Goal: Participate in discussion: Engage in conversation with other users on a specific topic

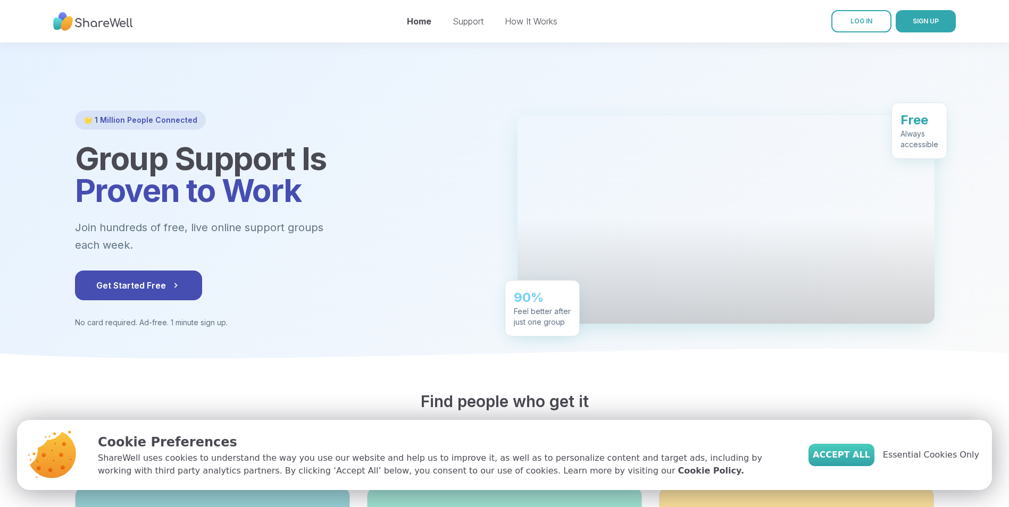
click at [849, 454] on span "Accept All" at bounding box center [841, 455] width 57 height 13
click at [849, 454] on div "Find people who get it Free live support groups, running every hour and led by …" at bounding box center [505, 423] width 860 height 62
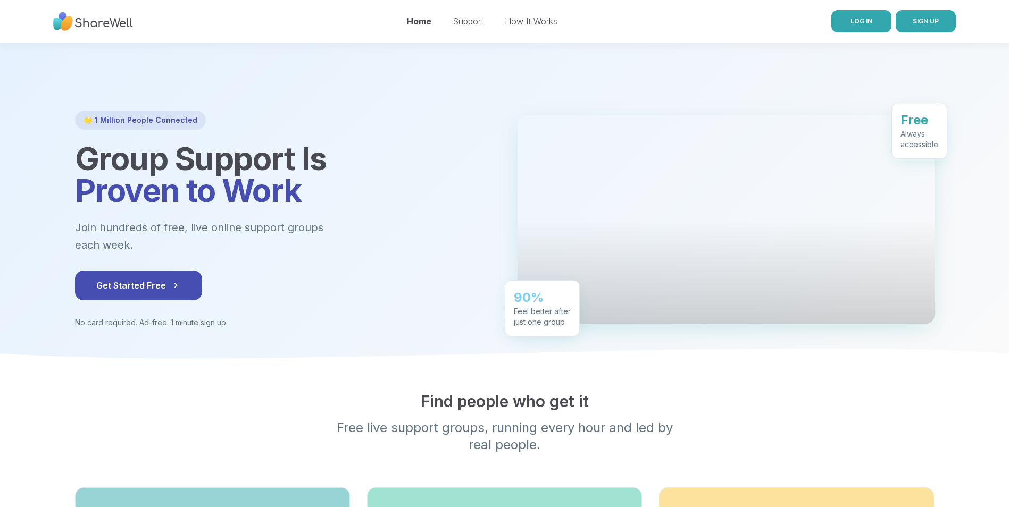
click at [852, 19] on span "LOG IN" at bounding box center [861, 21] width 22 height 8
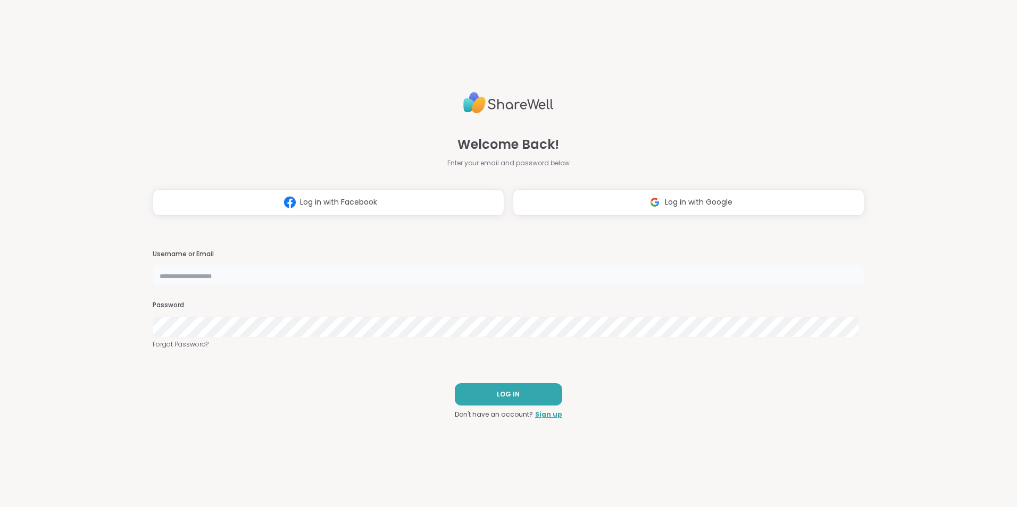
click at [363, 279] on input "text" at bounding box center [509, 275] width 712 height 21
type input "*"
type input "**********"
click at [463, 397] on button "LOG IN" at bounding box center [508, 394] width 107 height 22
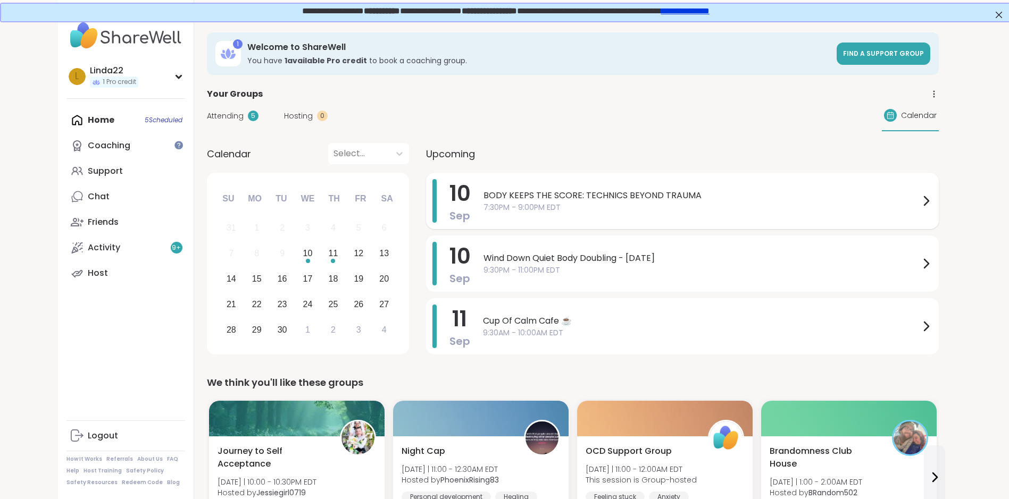
click at [779, 198] on span "BODY KEEPS THE SCORE: TECHNICS BEYOND TRAUMA" at bounding box center [701, 195] width 436 height 13
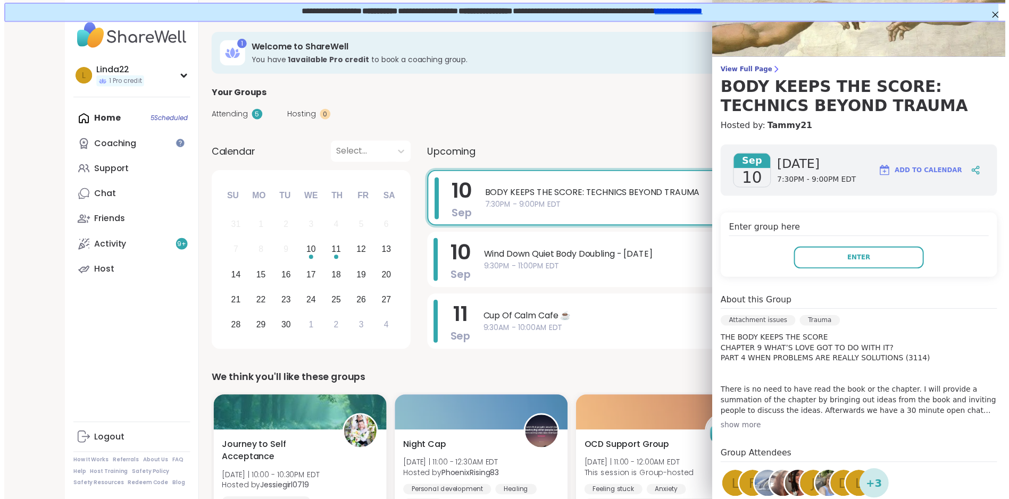
scroll to position [7, 0]
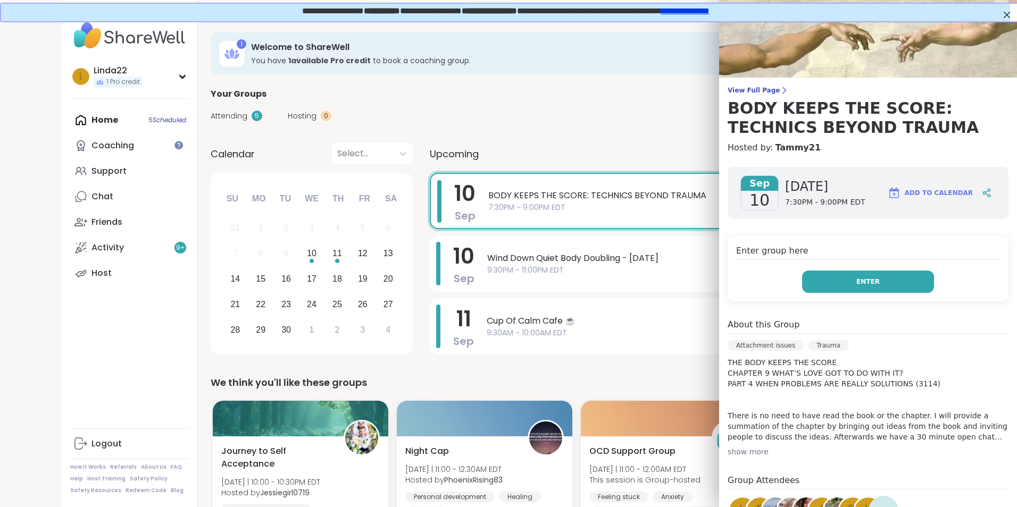
click at [810, 289] on button "Enter" at bounding box center [868, 282] width 132 height 22
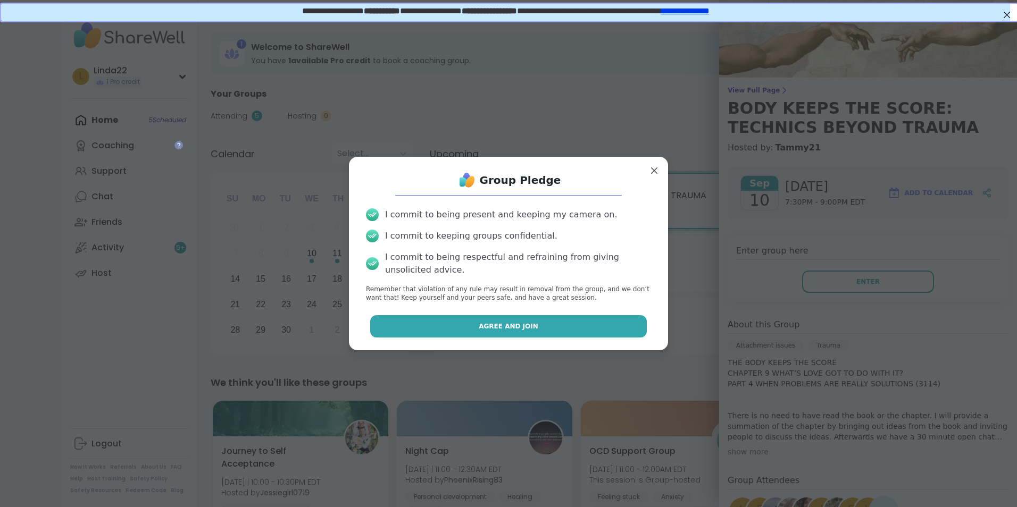
click at [607, 321] on button "Agree and Join" at bounding box center [508, 326] width 277 height 22
